Goal: Transaction & Acquisition: Purchase product/service

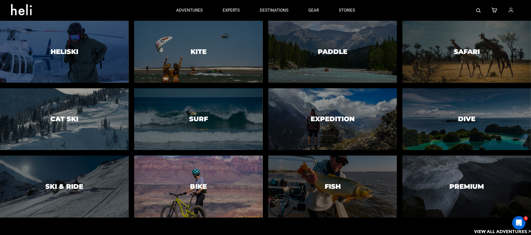
click at [187, 182] on div at bounding box center [198, 186] width 131 height 63
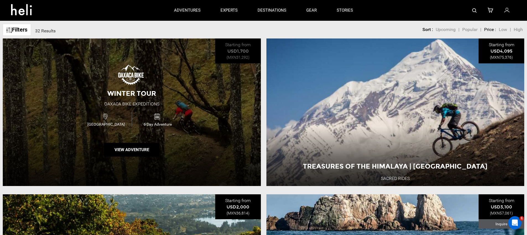
scroll to position [222, 0]
click at [127, 70] on img at bounding box center [132, 75] width 28 height 22
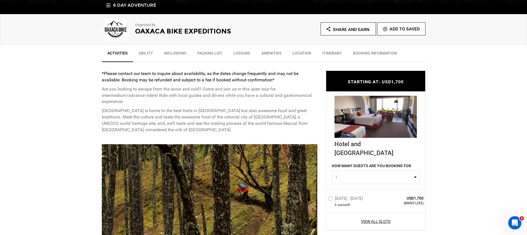
scroll to position [192, 0]
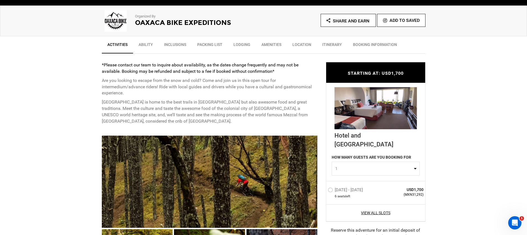
click at [356, 166] on span "1" at bounding box center [373, 169] width 77 height 6
click at [340, 187] on link "2" at bounding box center [375, 192] width 87 height 10
select select "2"
click at [334, 187] on label "Jan 20 - Jan 25, 2026" at bounding box center [346, 190] width 36 height 7
click at [324, 186] on input "Jan 20 - Jan 25, 2026" at bounding box center [324, 192] width 0 height 12
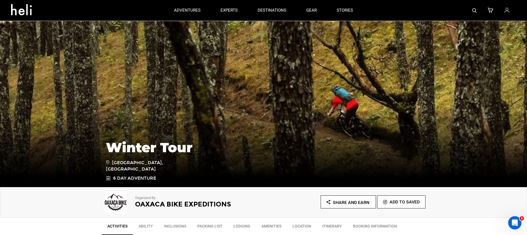
scroll to position [11, 0]
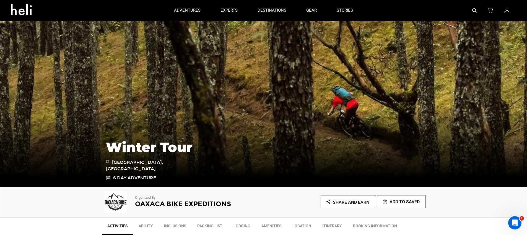
click at [184, 200] on h2 "Oaxaca Bike Expeditions" at bounding box center [191, 203] width 113 height 7
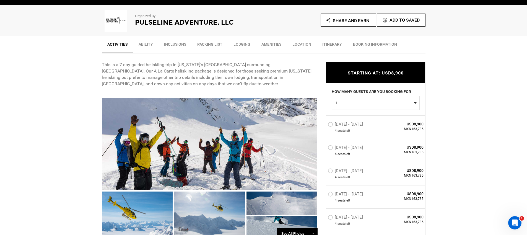
scroll to position [202, 0]
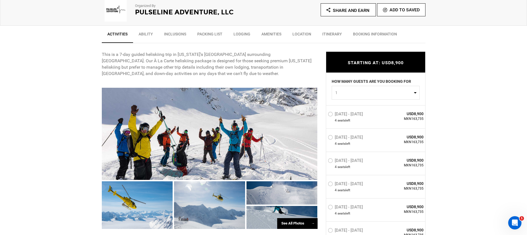
click at [390, 90] on span "1" at bounding box center [373, 93] width 77 height 6
click at [361, 121] on link "3" at bounding box center [375, 126] width 87 height 10
click at [378, 85] on button "3" at bounding box center [376, 92] width 88 height 14
click at [344, 131] on link "4" at bounding box center [375, 136] width 87 height 10
select select "4"
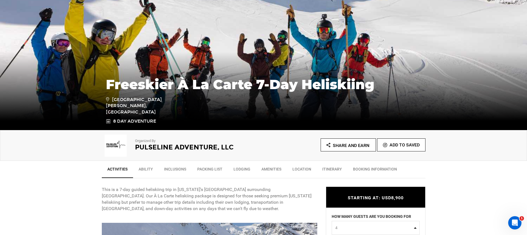
scroll to position [181, 0]
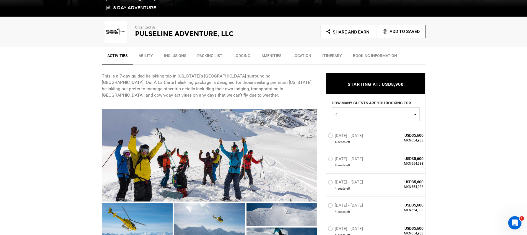
click at [345, 133] on label "[DATE] - [DATE]" at bounding box center [346, 136] width 36 height 7
click at [324, 132] on input "[DATE] - [DATE]" at bounding box center [324, 138] width 0 height 12
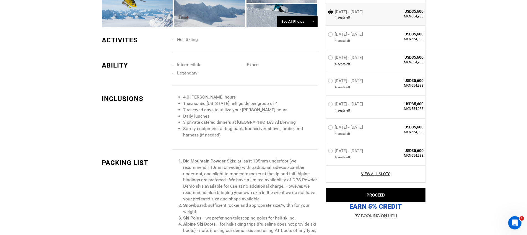
scroll to position [416, 0]
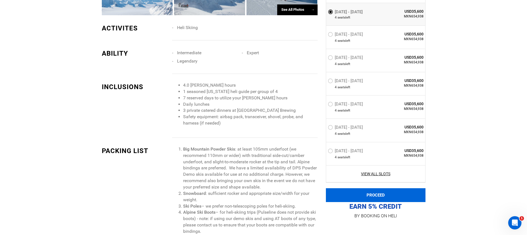
click at [374, 193] on button "PROCEED" at bounding box center [376, 195] width 100 height 14
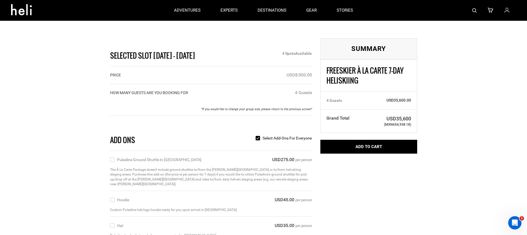
click at [119, 157] on label "Pulseline Ground Shuttle in [GEOGRAPHIC_DATA]" at bounding box center [155, 160] width 91 height 6
click at [114, 157] on input "Pulseline Ground Shuttle in [GEOGRAPHIC_DATA]" at bounding box center [112, 160] width 4 height 6
checkbox input "true"
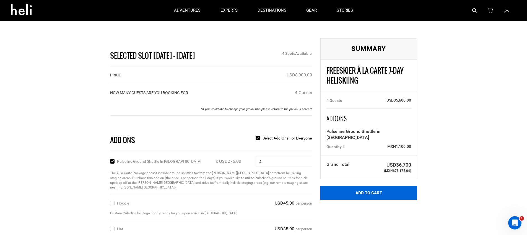
click at [332, 186] on button "Add to Cart" at bounding box center [368, 193] width 97 height 14
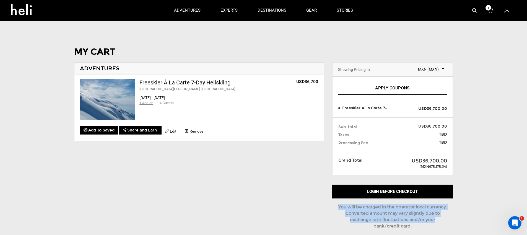
drag, startPoint x: 333, startPoint y: 195, endPoint x: 450, endPoint y: 209, distance: 117.8
click at [450, 209] on div "Login before checkout You will be charged in the operator local currency. Conve…" at bounding box center [392, 207] width 121 height 47
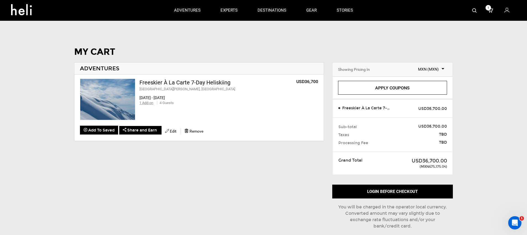
click at [437, 66] on span "MXN (MXN)" at bounding box center [428, 69] width 32 height 6
click at [311, 47] on h1 "MY CART" at bounding box center [263, 52] width 379 height 10
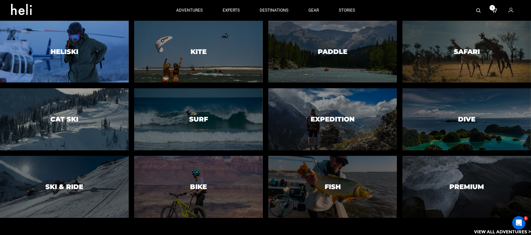
click at [97, 40] on div at bounding box center [64, 51] width 131 height 63
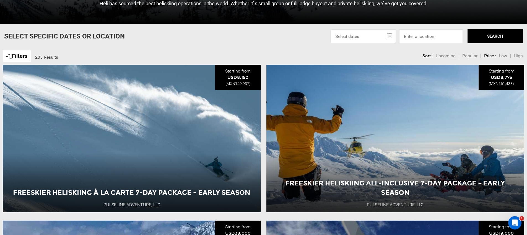
scroll to position [209, 0]
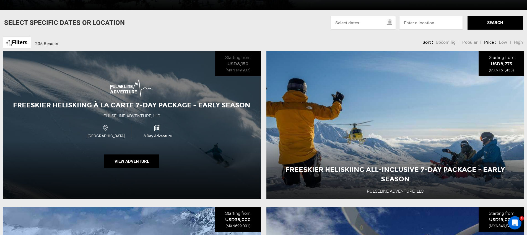
click at [98, 51] on div "Freeskier Heliskiing À La Carte 7-Day Package - Early Season Pulseline Adventur…" at bounding box center [132, 124] width 258 height 147
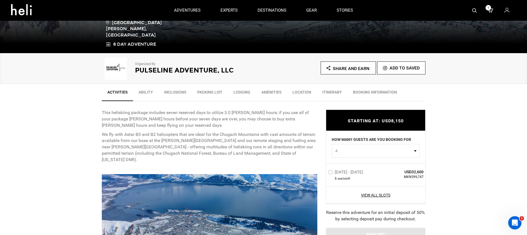
scroll to position [142, 0]
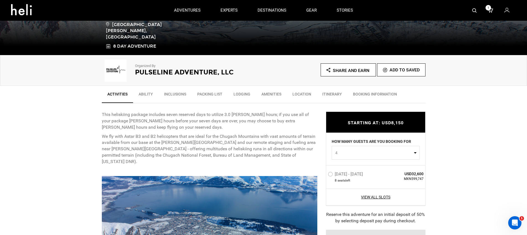
click at [168, 69] on h2 "Pulseline Adventure, LLC" at bounding box center [191, 72] width 113 height 7
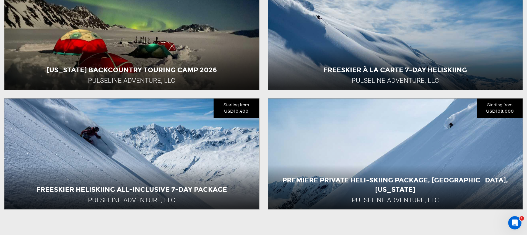
scroll to position [723, 0]
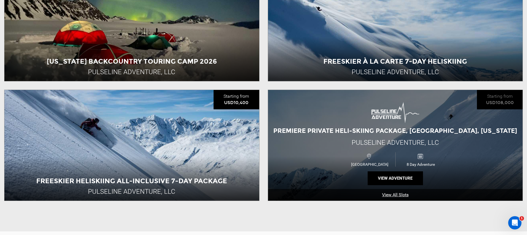
click at [349, 93] on div "Premiere Private Heli-Skiing Package, [GEOGRAPHIC_DATA], [US_STATE] Pulseline A…" at bounding box center [395, 145] width 255 height 111
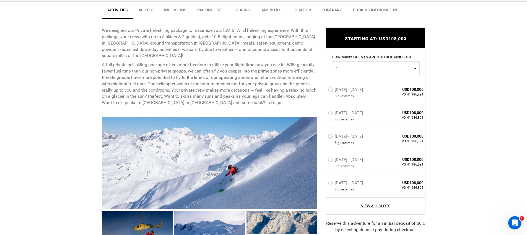
scroll to position [228, 0]
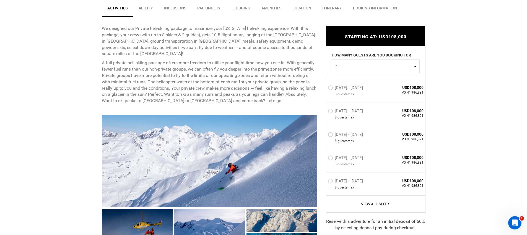
click at [370, 59] on button "4" at bounding box center [376, 66] width 88 height 14
click at [345, 105] on link "4" at bounding box center [375, 110] width 87 height 10
select select "4"
click at [330, 85] on label "[DATE] - [DATE]" at bounding box center [346, 88] width 36 height 7
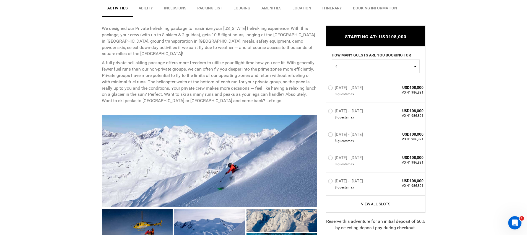
click at [324, 84] on input "[DATE] - [DATE]" at bounding box center [324, 90] width 0 height 12
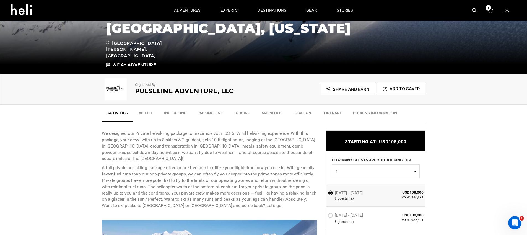
scroll to position [0, 0]
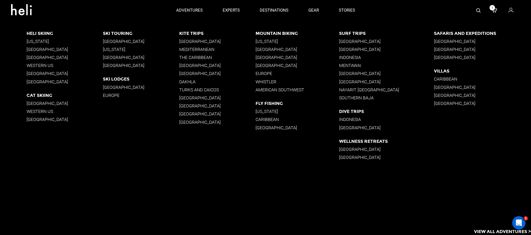
click at [266, 48] on p "[GEOGRAPHIC_DATA]" at bounding box center [297, 49] width 84 height 5
click at [358, 90] on p "Nayarit [GEOGRAPHIC_DATA]" at bounding box center [386, 89] width 95 height 5
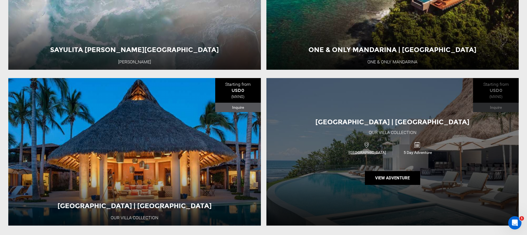
scroll to position [603, 0]
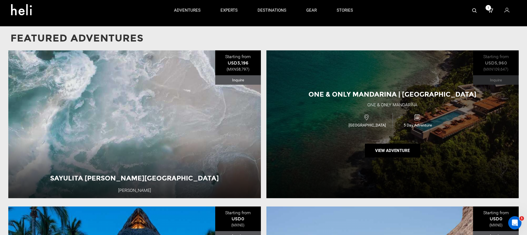
click at [326, 68] on div "One & Only Mandarina | [GEOGRAPHIC_DATA] One & Only Mandarina [GEOGRAPHIC_DATA]…" at bounding box center [392, 123] width 252 height 147
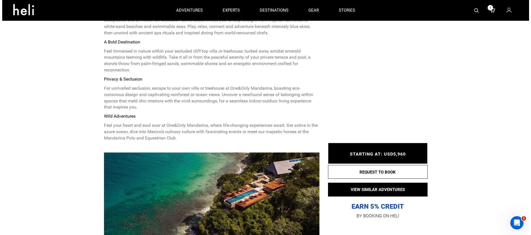
scroll to position [275, 0]
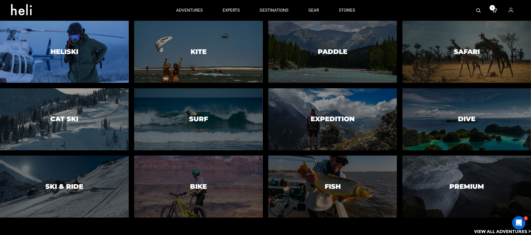
click at [94, 44] on div at bounding box center [64, 51] width 131 height 63
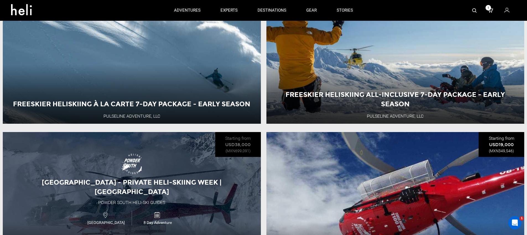
scroll to position [246, 0]
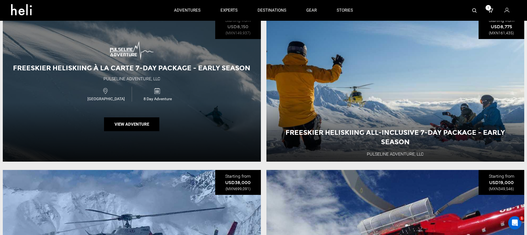
click at [196, 67] on div "Freeskier Heliskiing À La Carte 7-Day Package - Early Season Pulseline Adventur…" at bounding box center [132, 87] width 258 height 147
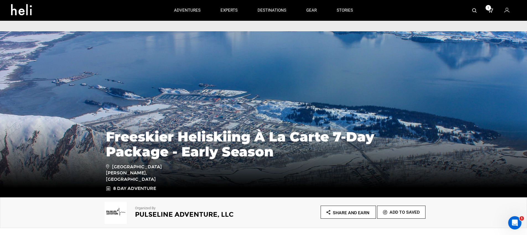
scroll to position [182, 0]
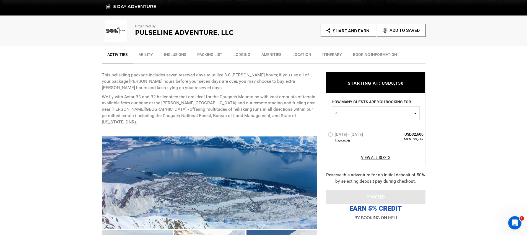
click at [337, 132] on label "[DATE] - [DATE]" at bounding box center [346, 135] width 36 height 7
click at [324, 131] on input "[DATE] - [DATE]" at bounding box center [324, 137] width 0 height 12
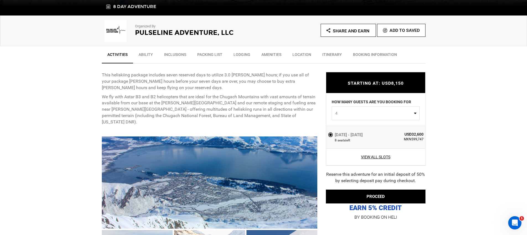
click at [378, 107] on button "4" at bounding box center [376, 113] width 88 height 14
click at [349, 144] on link "3" at bounding box center [375, 146] width 87 height 10
select select "3"
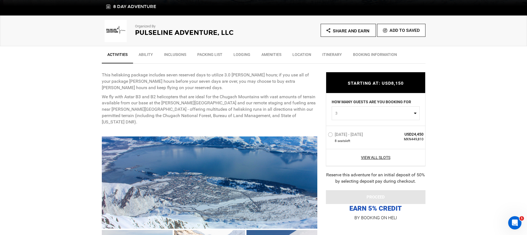
click at [365, 139] on span "8 seat s left" at bounding box center [356, 140] width 56 height 5
click at [345, 131] on div "[DATE] - [DATE] 8 seat s left" at bounding box center [356, 137] width 56 height 12
click at [341, 132] on label "[DATE] - [DATE]" at bounding box center [346, 135] width 36 height 7
click at [324, 132] on input "[DATE] - [DATE]" at bounding box center [324, 137] width 0 height 12
click at [333, 133] on label "[DATE] - [DATE]" at bounding box center [346, 135] width 36 height 7
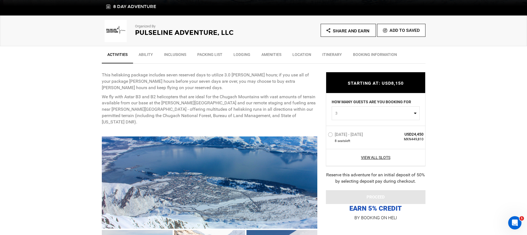
click at [324, 133] on input "[DATE] - [DATE]" at bounding box center [324, 137] width 0 height 12
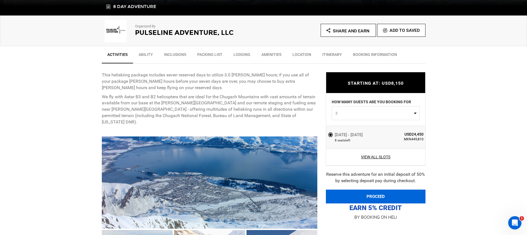
click at [361, 192] on button "PROCEED" at bounding box center [376, 196] width 100 height 14
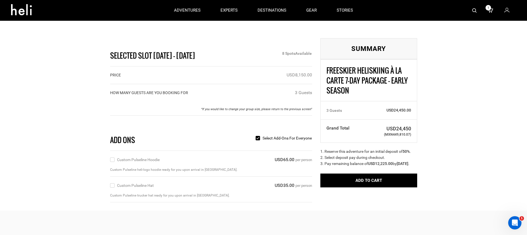
click at [143, 157] on label "Custom Pulseline Hoodie" at bounding box center [134, 160] width 49 height 6
click at [114, 157] on input "Custom Pulseline Hoodie" at bounding box center [112, 160] width 4 height 6
checkbox input "true"
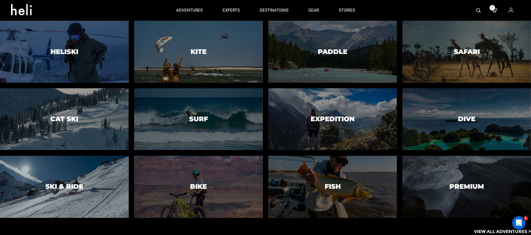
click at [89, 195] on div at bounding box center [64, 186] width 131 height 63
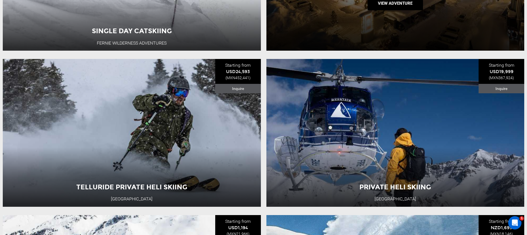
scroll to position [436, 0]
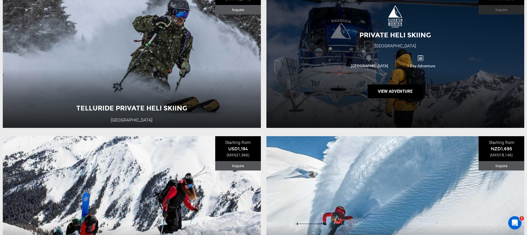
click at [353, 54] on div "[GEOGRAPHIC_DATA]" at bounding box center [368, 61] width 51 height 15
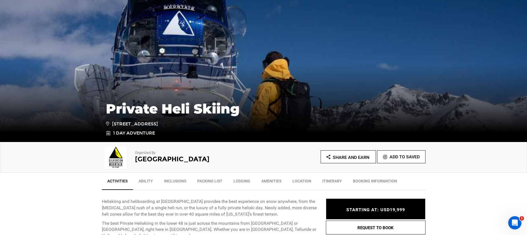
scroll to position [83, 0]
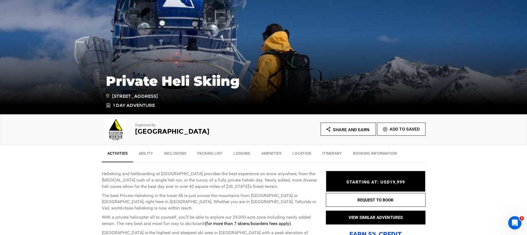
click at [380, 171] on div "STARTING AT: USD19,999 STARTING AT: USD19,999" at bounding box center [376, 181] width 100 height 21
click at [365, 174] on div "STARTING AT: USD19,999 STARTING AT: USD19,999" at bounding box center [376, 181] width 100 height 21
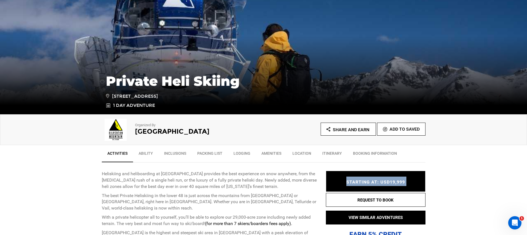
click at [365, 174] on div "STARTING AT: USD19,999 STARTING AT: USD19,999" at bounding box center [376, 181] width 100 height 21
click at [120, 119] on img at bounding box center [116, 130] width 28 height 22
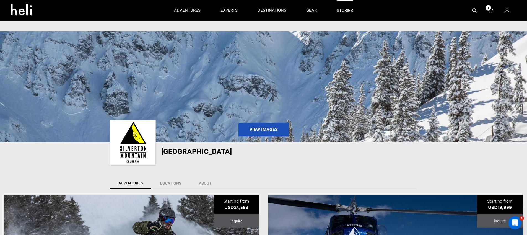
click at [338, 9] on link "stories" at bounding box center [345, 10] width 16 height 21
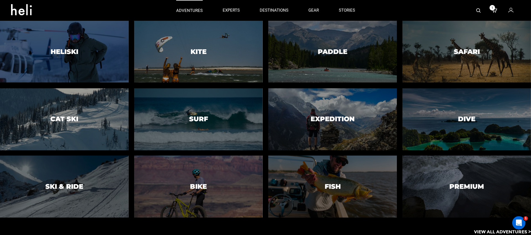
click at [194, 11] on p "adventures" at bounding box center [189, 11] width 27 height 6
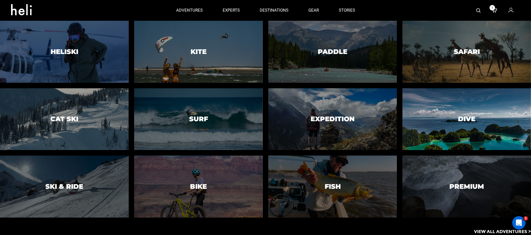
click at [462, 110] on div at bounding box center [466, 118] width 131 height 63
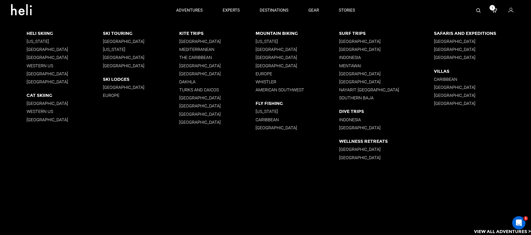
click at [187, 74] on p "[GEOGRAPHIC_DATA]" at bounding box center [217, 73] width 76 height 5
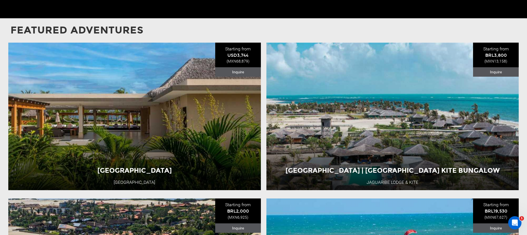
scroll to position [641, 0]
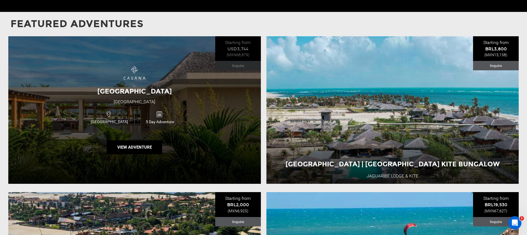
click at [163, 72] on div "[GEOGRAPHIC_DATA] [GEOGRAPHIC_DATA] [GEOGRAPHIC_DATA] 5 Day Adventure View Adve…" at bounding box center [134, 109] width 252 height 147
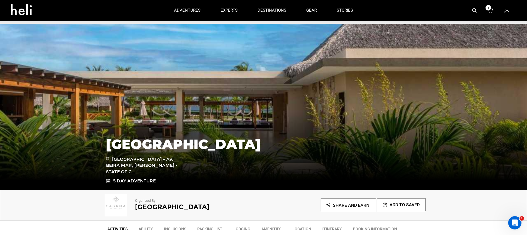
scroll to position [8, 0]
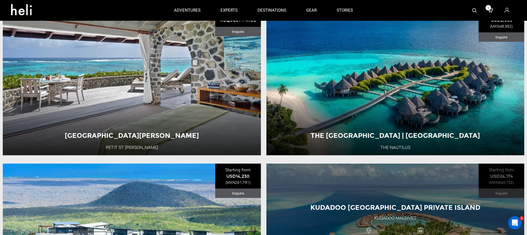
scroll to position [362, 0]
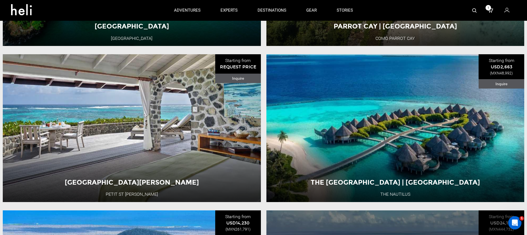
click at [344, 68] on div "The [GEOGRAPHIC_DATA] | [GEOGRAPHIC_DATA] The Nautilus [GEOGRAPHIC_DATA] 5 Day …" at bounding box center [395, 127] width 258 height 147
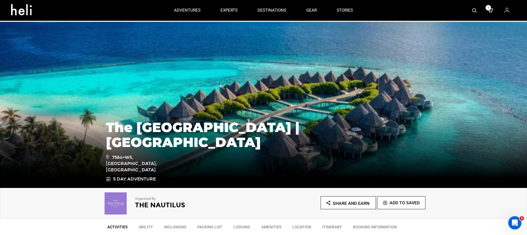
scroll to position [10, 0]
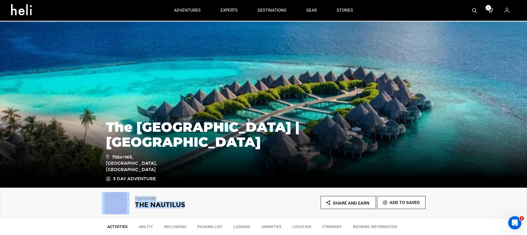
drag, startPoint x: 196, startPoint y: 191, endPoint x: 134, endPoint y: 191, distance: 62.2
click at [134, 191] on div "Organized By The Nautilus" at bounding box center [183, 201] width 162 height 22
click at [188, 196] on p "Organized By" at bounding box center [191, 198] width 113 height 5
drag, startPoint x: 196, startPoint y: 199, endPoint x: 212, endPoint y: 195, distance: 15.9
click at [212, 195] on div "Organized By The Nautilus" at bounding box center [183, 201] width 162 height 22
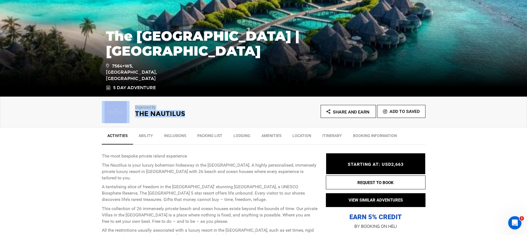
scroll to position [109, 0]
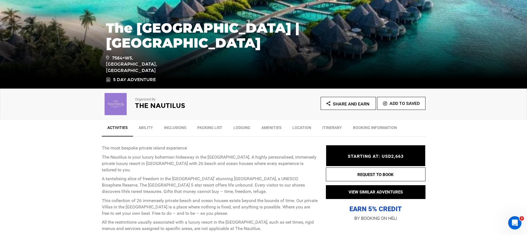
click at [276, 154] on p "The Nautilus is your luxury bohemian hideaway in the [GEOGRAPHIC_DATA]. A highl…" at bounding box center [210, 163] width 216 height 19
click at [301, 137] on div "The most bespoke private island experience The Nautilus is your luxury bohemian…" at bounding box center [210, 229] width 216 height 184
click at [302, 137] on div "The most bespoke private island experience The Nautilus is your luxury bohemian…" at bounding box center [210, 229] width 216 height 184
click at [217, 122] on link "Packing List" at bounding box center [210, 129] width 36 height 14
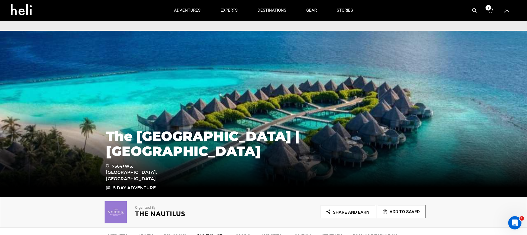
scroll to position [0, 0]
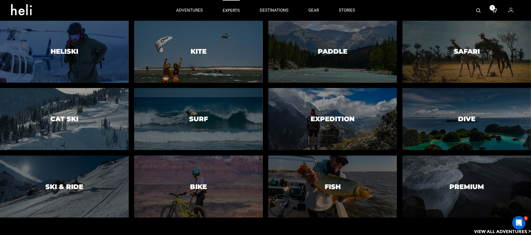
click at [232, 11] on p "experts" at bounding box center [231, 11] width 17 height 6
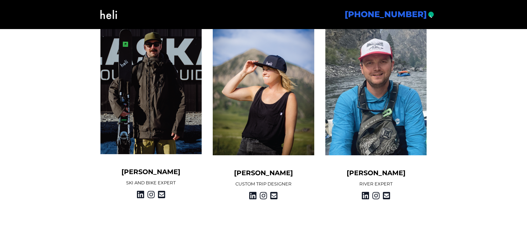
scroll to position [713, 0]
click at [149, 192] on icon at bounding box center [150, 194] width 7 height 10
